Goal: Information Seeking & Learning: Learn about a topic

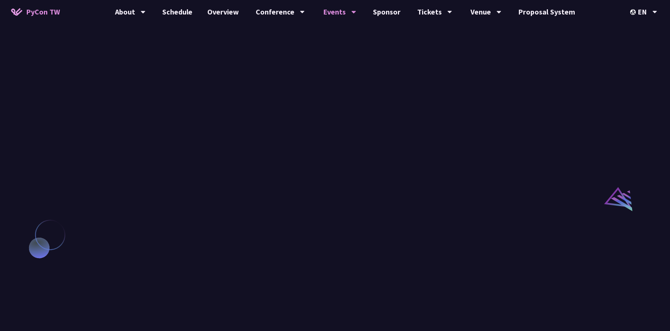
scroll to position [520, 0]
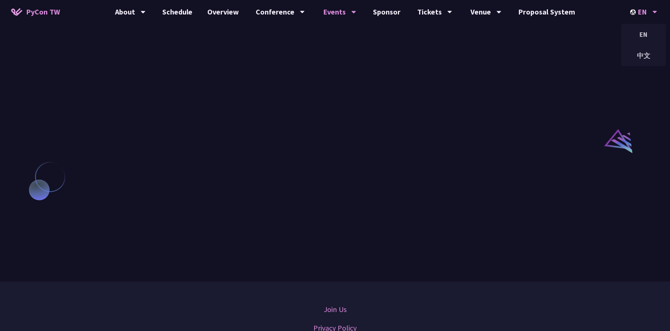
click at [483, 15] on div "EN" at bounding box center [643, 12] width 27 height 24
click at [483, 57] on div "中文" at bounding box center [643, 55] width 45 height 17
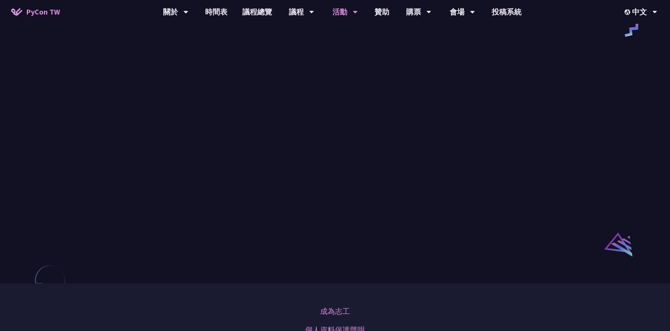
scroll to position [443, 0]
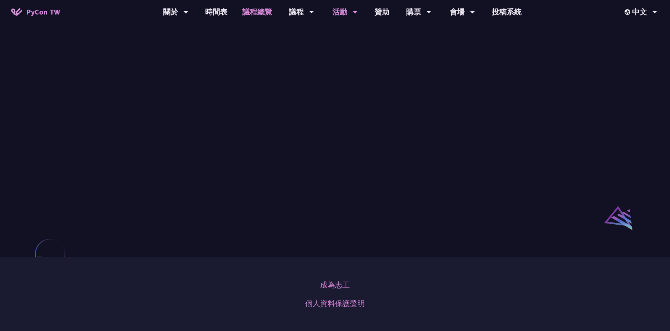
click at [267, 12] on link "議程總覽" at bounding box center [257, 12] width 45 height 24
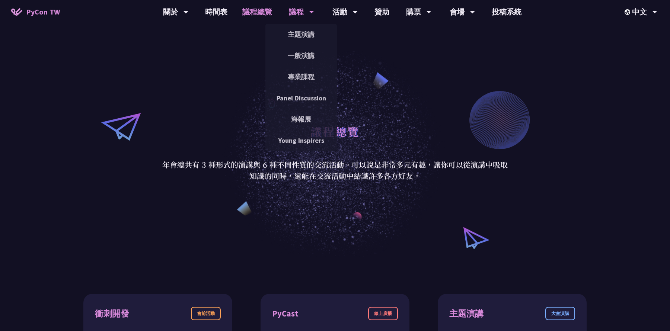
click at [188, 10] on div "議程" at bounding box center [175, 12] width 25 height 24
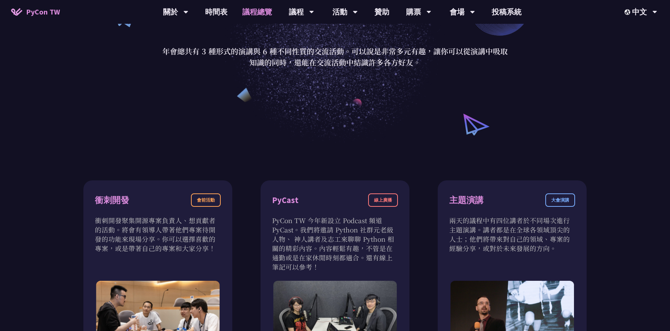
scroll to position [202, 0]
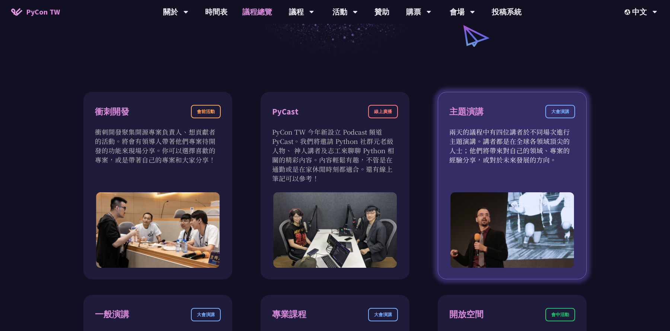
click at [483, 136] on p "兩天的議程中有四位講者於不同場次進行主題演講。講者都是在全球各領域頂尖的人士；他們將帶來對自己的領域、專案的經驗分享，或對於未來發展的方向。" at bounding box center [512, 145] width 126 height 37
click at [482, 113] on div "主題演講" at bounding box center [466, 111] width 34 height 13
click at [483, 111] on div "大會演講" at bounding box center [560, 111] width 30 height 13
click at [465, 112] on div "主題演講" at bounding box center [466, 111] width 34 height 13
click at [470, 240] on img at bounding box center [512, 230] width 124 height 76
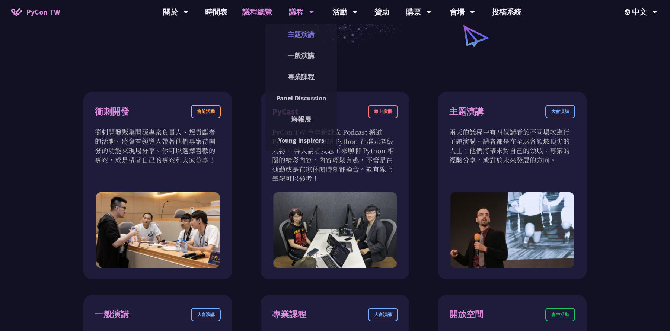
click at [302, 36] on link "主題演講" at bounding box center [300, 34] width 71 height 17
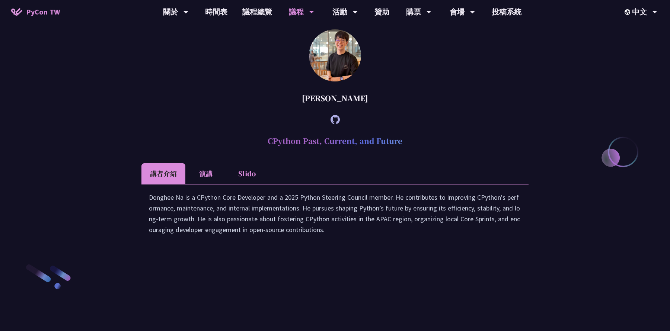
scroll to position [1262, 0]
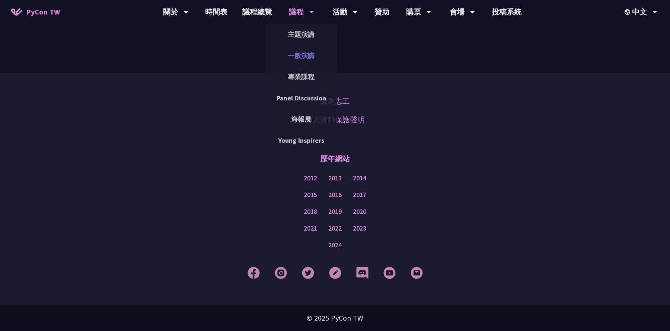
click at [299, 59] on link "一般演講" at bounding box center [300, 55] width 71 height 17
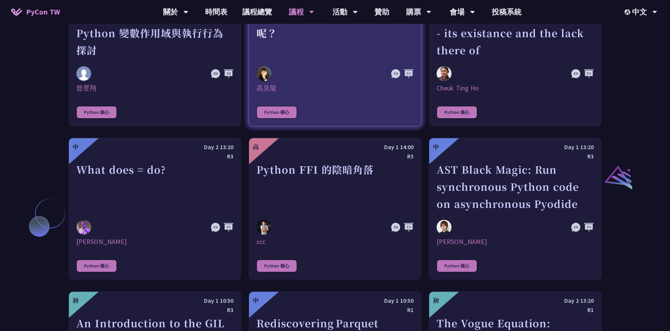
scroll to position [728, 0]
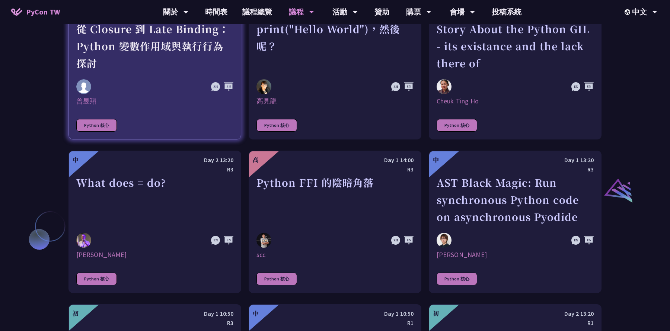
click at [176, 66] on div "從 Closure 到 Late Binding：Python 變數作用域與執行行為探討" at bounding box center [154, 45] width 157 height 51
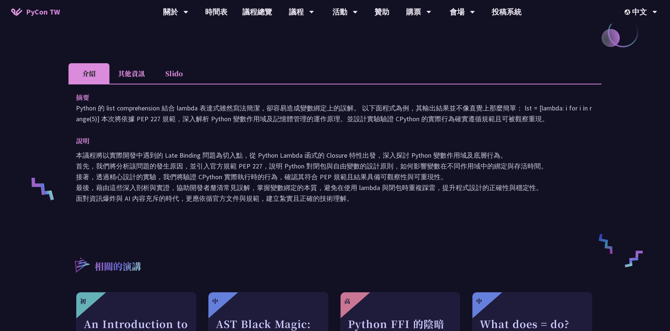
scroll to position [36, 0]
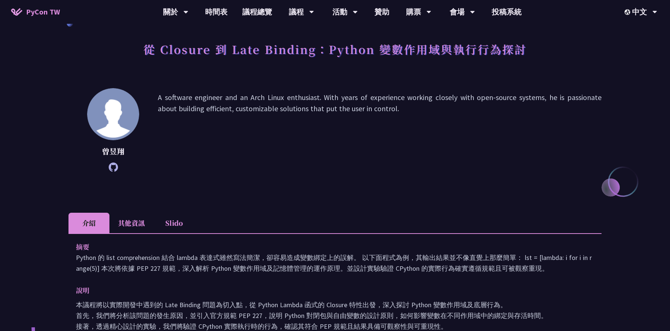
click at [131, 222] on li "其他資訊" at bounding box center [131, 223] width 44 height 20
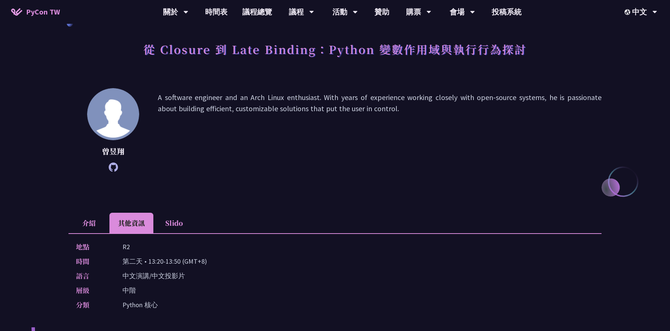
click at [159, 219] on li "Slido" at bounding box center [173, 223] width 41 height 20
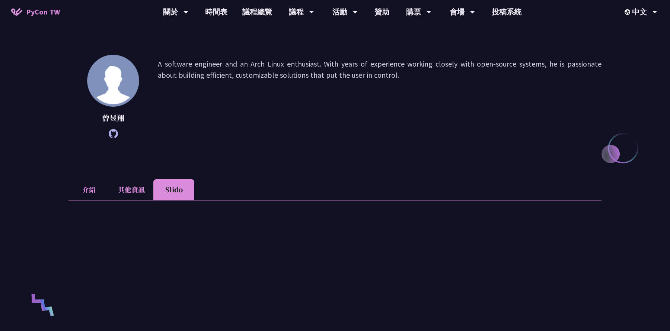
scroll to position [76, 0]
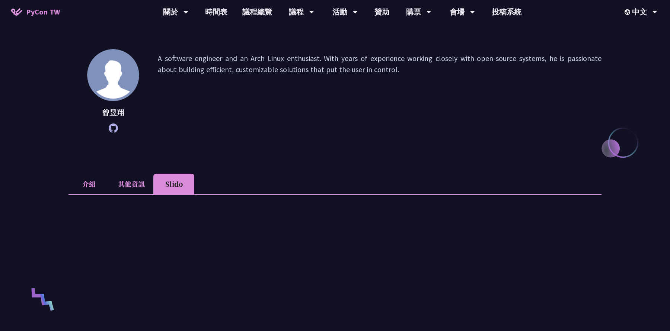
click at [94, 175] on li "介紹" at bounding box center [88, 184] width 41 height 20
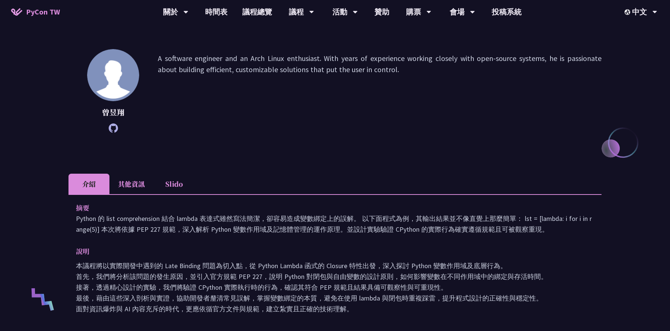
scroll to position [36, 0]
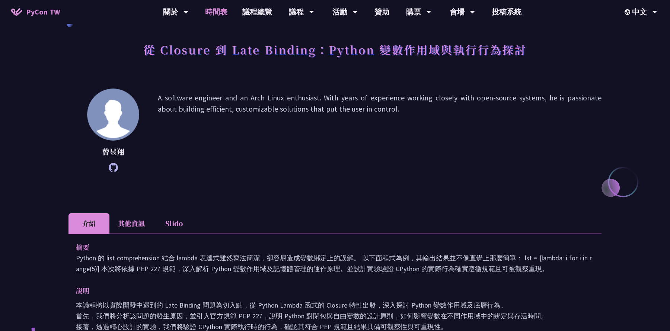
click at [222, 7] on link "時間表" at bounding box center [216, 12] width 37 height 24
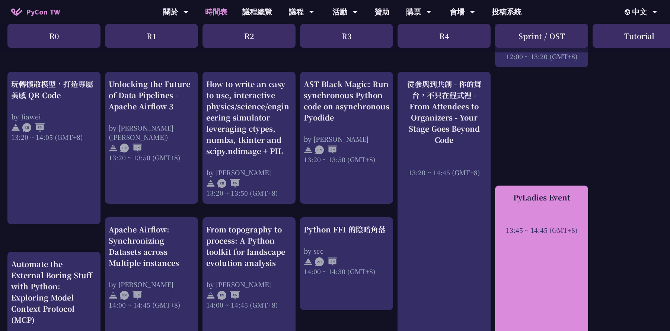
scroll to position [644, 0]
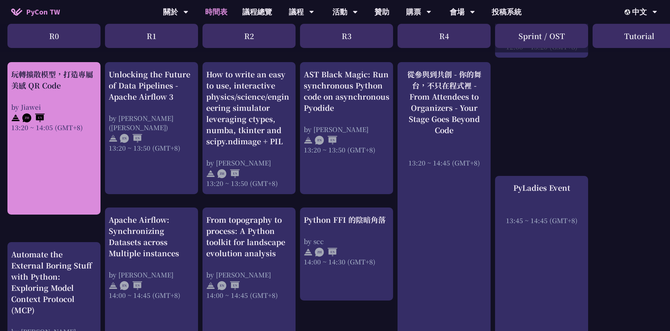
click at [60, 159] on div "玩轉擴散模型，打造專屬美感 QR Code by Jiawei 13:20 ~ 14:05 (GMT+8)" at bounding box center [53, 138] width 93 height 153
click at [56, 138] on div "玩轉擴散模型，打造專屬美感 QR Code by Jiawei 13:20 ~ 14:05 (GMT+8)" at bounding box center [53, 138] width 93 height 153
click at [63, 78] on div "玩轉擴散模型，打造專屬美感 QR Code" at bounding box center [54, 80] width 86 height 22
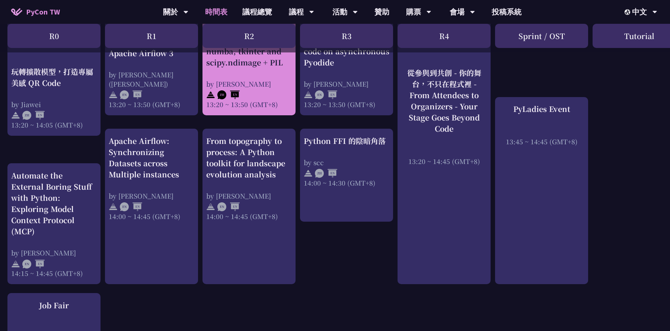
scroll to position [721, 0]
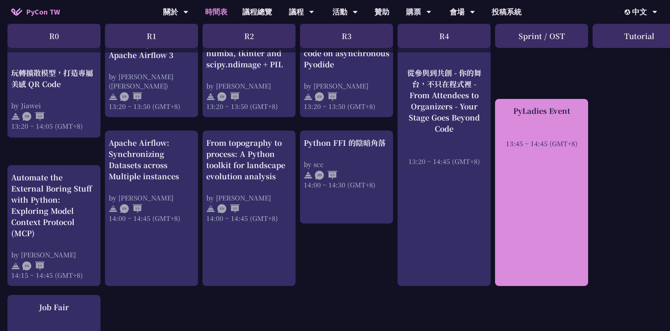
click at [483, 139] on div "13:45 ~ 14:45 (GMT+8)" at bounding box center [542, 143] width 86 height 9
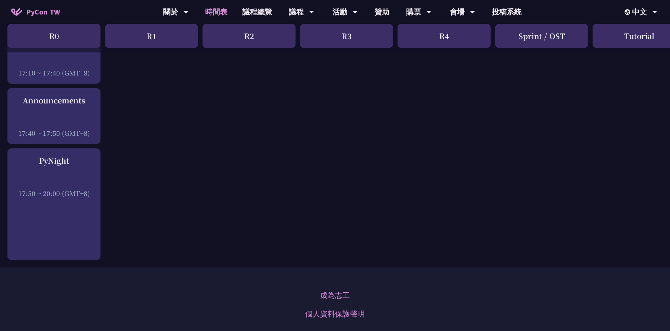
scroll to position [1320, 0]
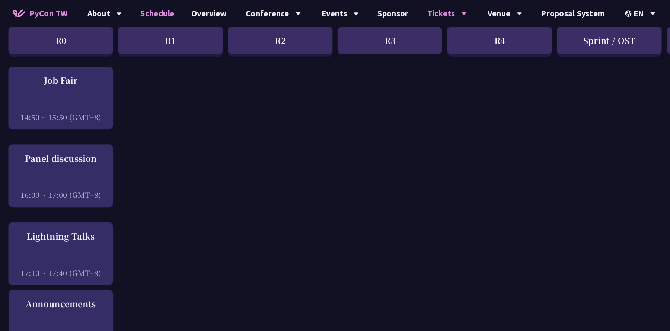
scroll to position [969, 0]
